Goal: Information Seeking & Learning: Learn about a topic

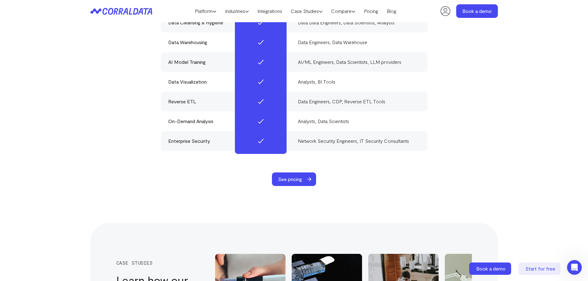
scroll to position [1932, 0]
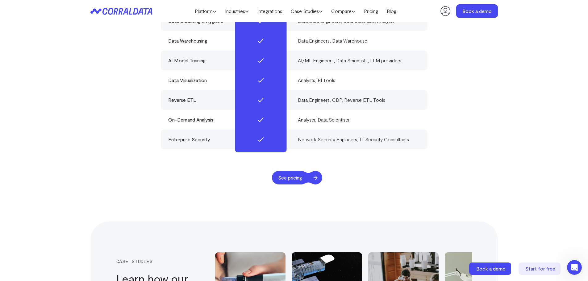
click at [299, 171] on span "See pricing" at bounding box center [290, 178] width 36 height 14
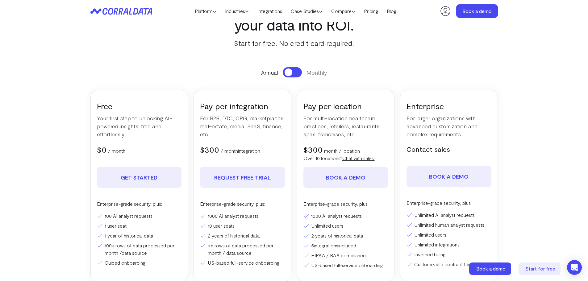
scroll to position [49, 0]
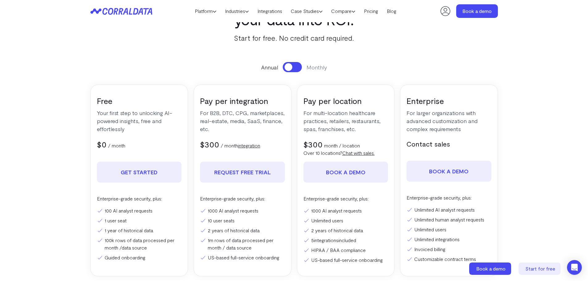
click at [289, 68] on span at bounding box center [289, 67] width 8 height 8
click at [289, 68] on button at bounding box center [292, 67] width 19 height 10
drag, startPoint x: 289, startPoint y: 68, endPoint x: 230, endPoint y: 66, distance: 59.0
click at [230, 66] on div "Annual Monthly" at bounding box center [293, 67] width 407 height 10
drag, startPoint x: 279, startPoint y: 167, endPoint x: 319, endPoint y: 152, distance: 42.5
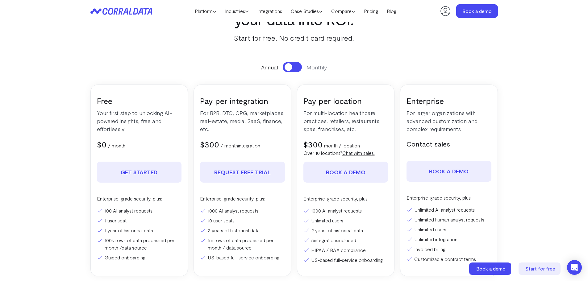
drag, startPoint x: 319, startPoint y: 152, endPoint x: 508, endPoint y: 73, distance: 204.8
click at [508, 73] on section "Pricing Everything you need to turn your data into ROI. Start for free. No cred…" at bounding box center [294, 137] width 445 height 328
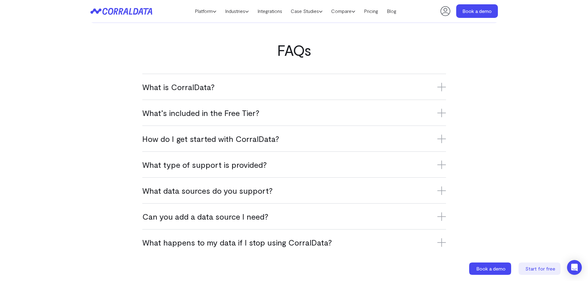
scroll to position [357, 0]
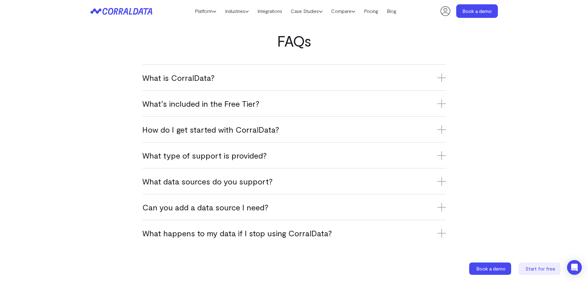
click at [255, 180] on h3 "What data sources do you support?" at bounding box center [294, 181] width 304 height 10
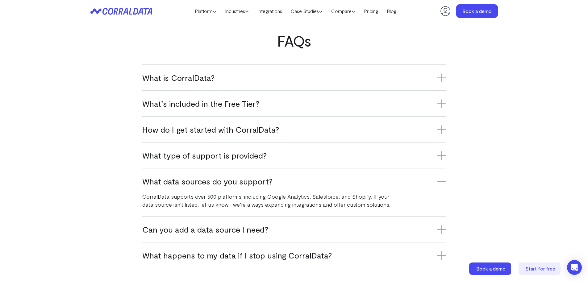
click at [233, 189] on div "CorralData supports over 500 platforms, including Google Analytics, Salesforce,…" at bounding box center [269, 197] width 254 height 22
click at [236, 184] on h3 "What data sources do you support?" at bounding box center [294, 181] width 304 height 10
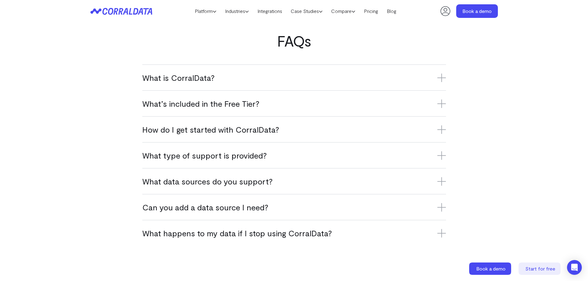
click at [232, 209] on h3 "Can you add a data source I need?" at bounding box center [294, 207] width 304 height 10
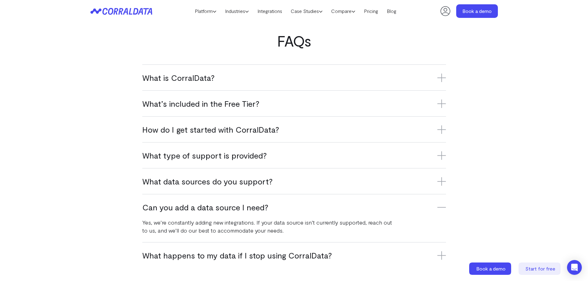
click at [234, 207] on h3 "Can you add a data source I need?" at bounding box center [294, 207] width 304 height 10
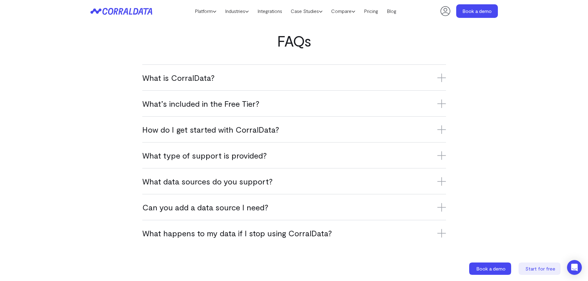
click at [232, 232] on h3 "What happens to my data if I stop using CorralData?" at bounding box center [294, 233] width 304 height 10
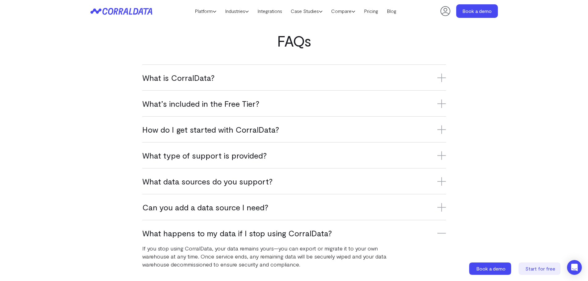
click at [232, 232] on h3 "What happens to my data if I stop using CorralData?" at bounding box center [294, 233] width 304 height 10
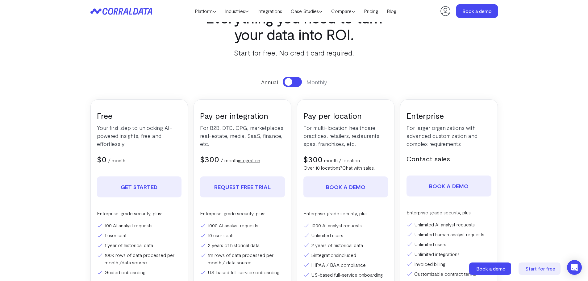
scroll to position [0, 0]
